Goal: Task Accomplishment & Management: Use online tool/utility

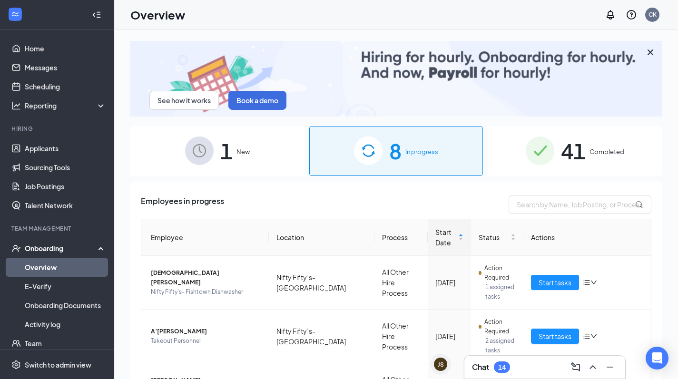
click at [511, 366] on div "Chat 14" at bounding box center [545, 367] width 146 height 15
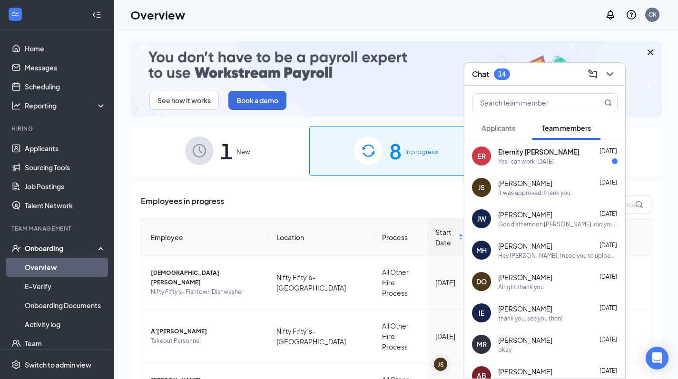
click at [526, 162] on div "Yes I can work [DATE]" at bounding box center [526, 161] width 56 height 8
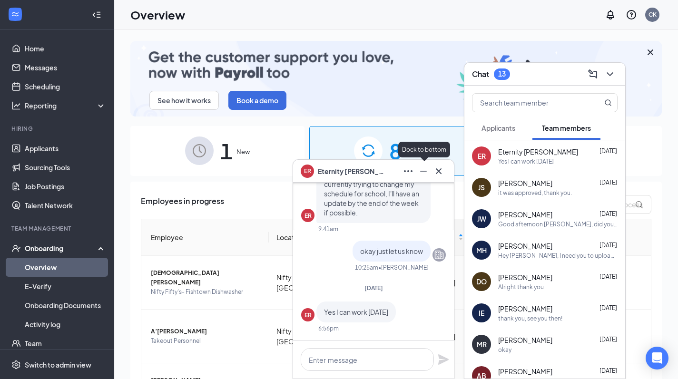
click at [420, 172] on icon "Minimize" at bounding box center [423, 171] width 11 height 11
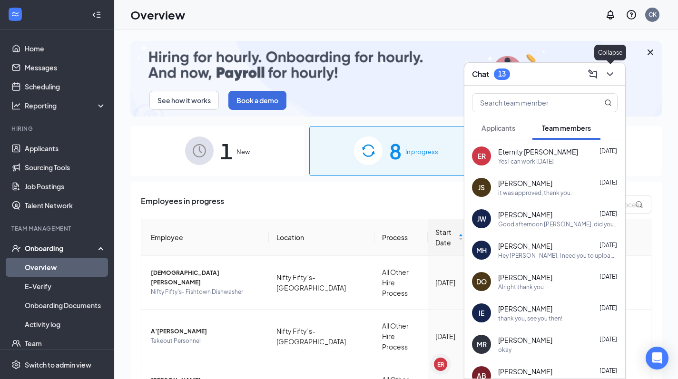
click at [606, 77] on icon "ChevronDown" at bounding box center [609, 73] width 11 height 11
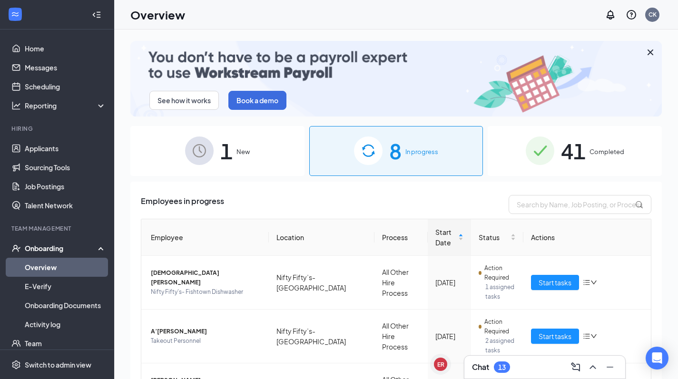
click at [516, 370] on div "Chat 13" at bounding box center [545, 367] width 146 height 15
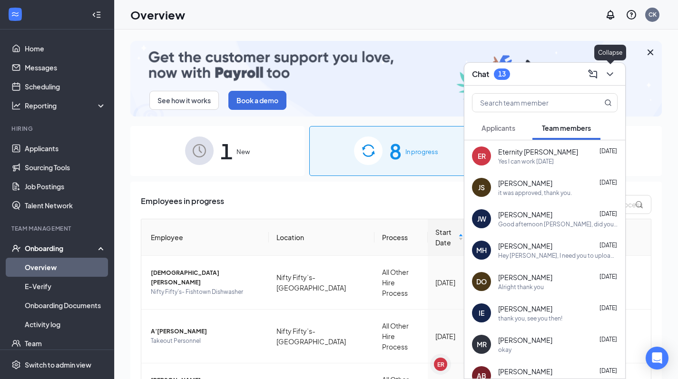
click at [611, 78] on icon "ChevronDown" at bounding box center [609, 73] width 11 height 11
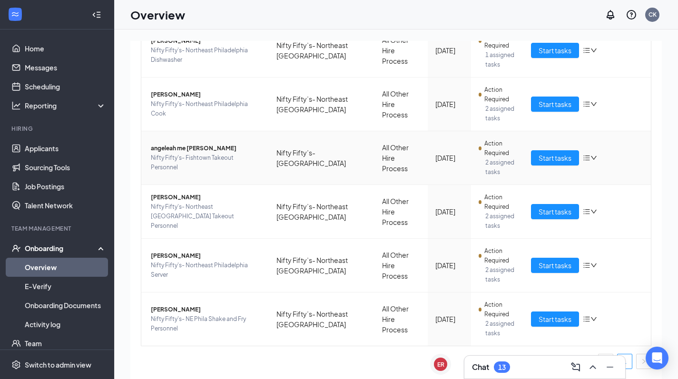
scroll to position [378, 0]
click at [518, 363] on div "Chat 13" at bounding box center [545, 367] width 146 height 15
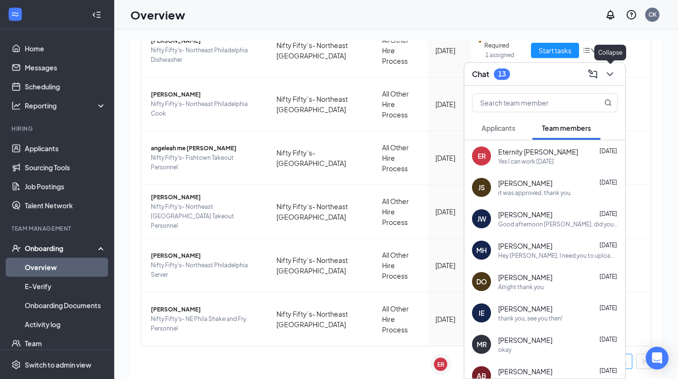
click at [608, 77] on icon "ChevronDown" at bounding box center [609, 73] width 11 height 11
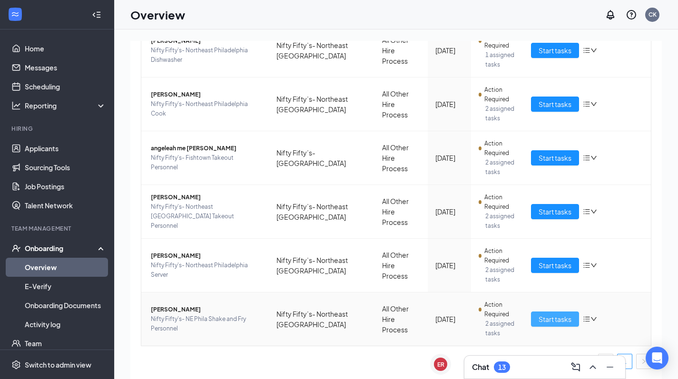
click at [547, 327] on button "Start tasks" at bounding box center [555, 319] width 48 height 15
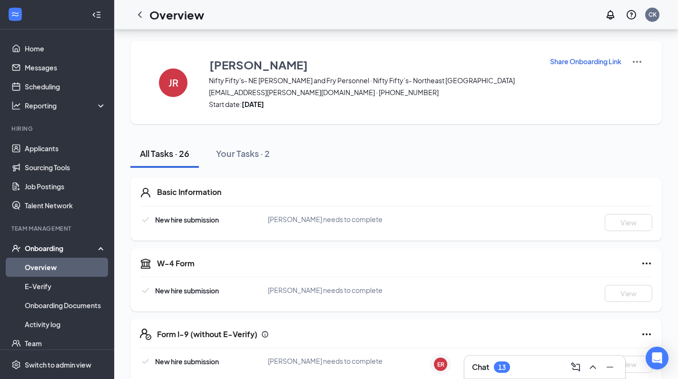
scroll to position [133, 0]
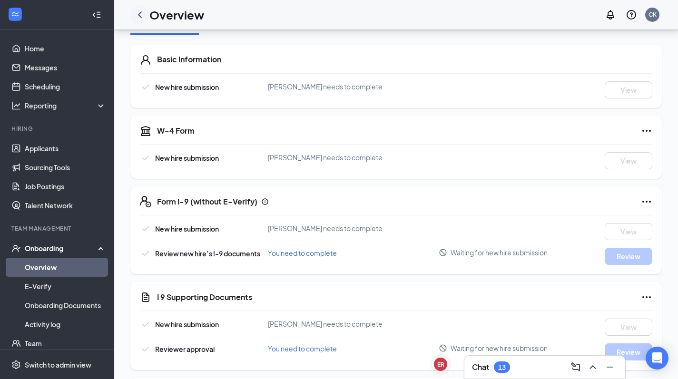
click at [141, 16] on icon "ChevronLeft" at bounding box center [139, 14] width 11 height 11
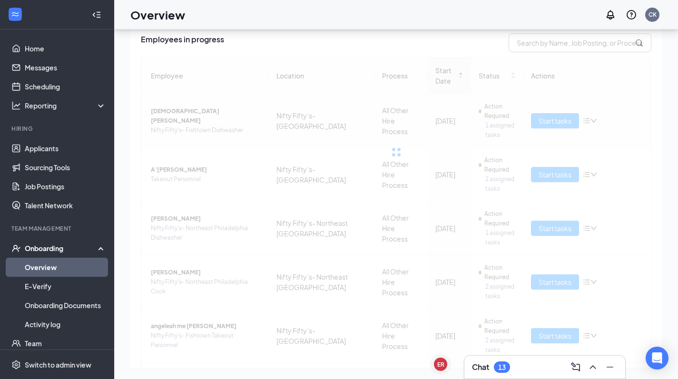
scroll to position [121, 0]
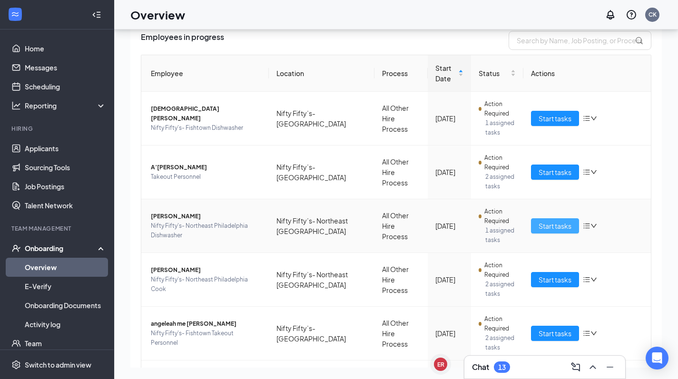
click at [556, 231] on span "Start tasks" at bounding box center [554, 226] width 33 height 10
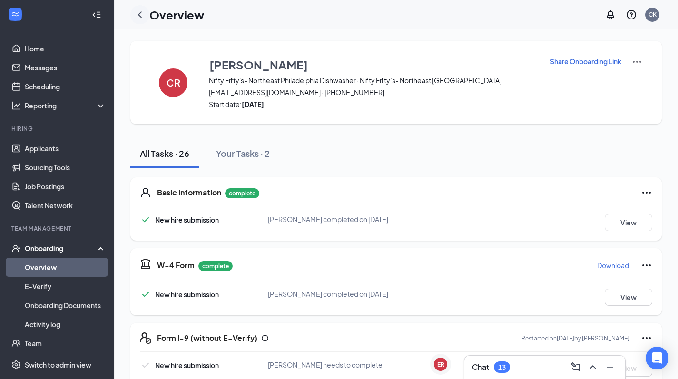
click at [141, 11] on icon "ChevronLeft" at bounding box center [139, 14] width 11 height 11
